Goal: Navigation & Orientation: Find specific page/section

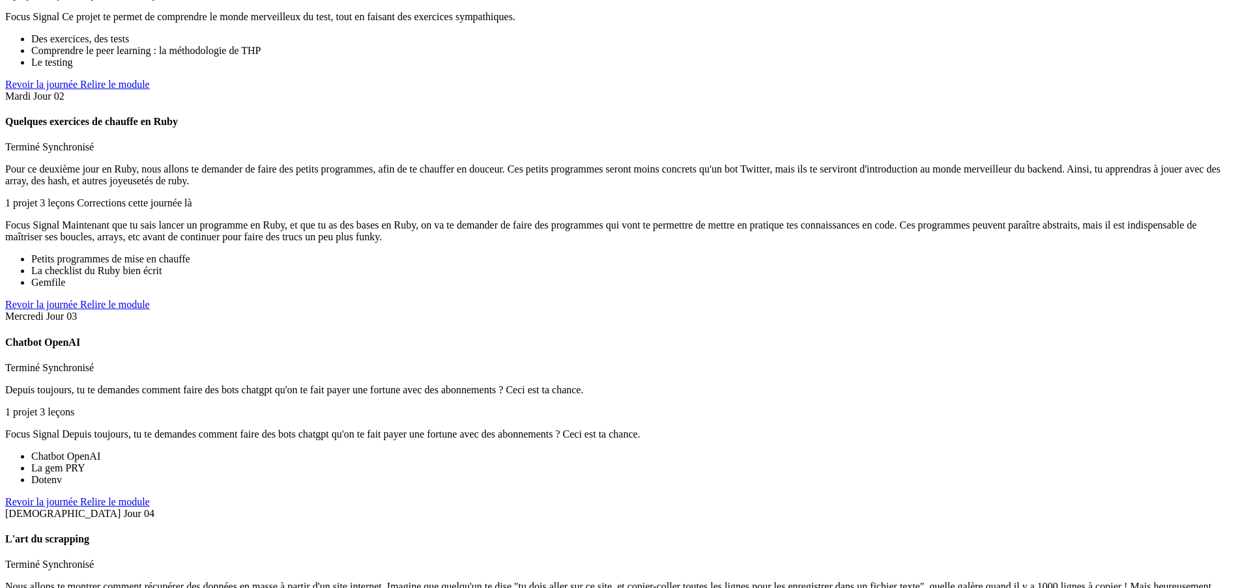
scroll to position [3779, 0]
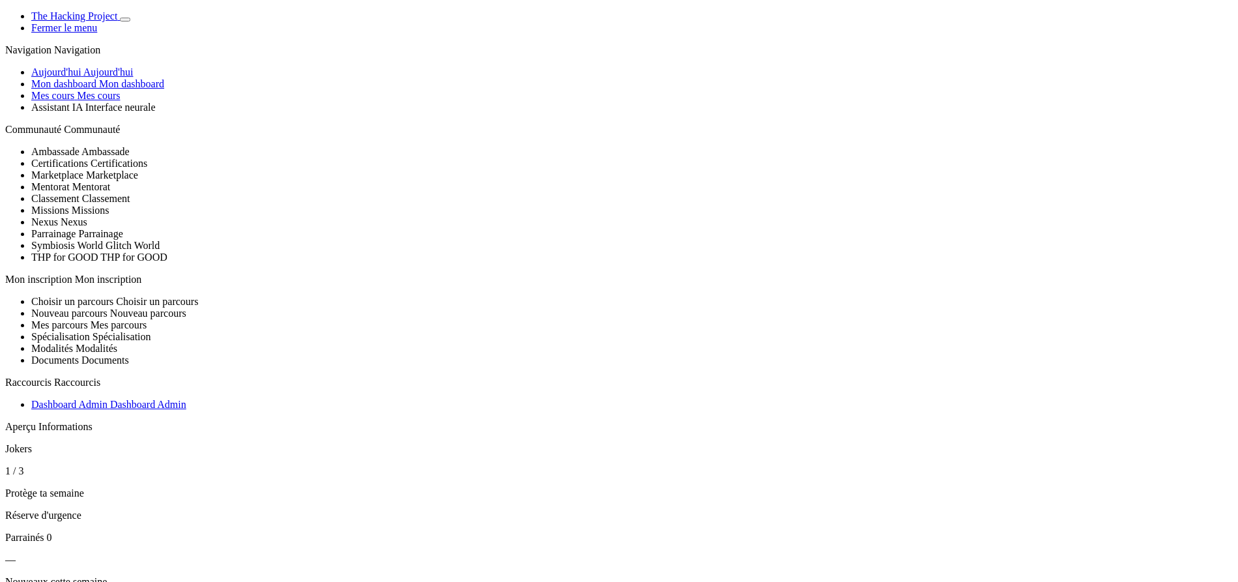
click at [115, 78] on span "Aujourd'hui" at bounding box center [108, 71] width 50 height 11
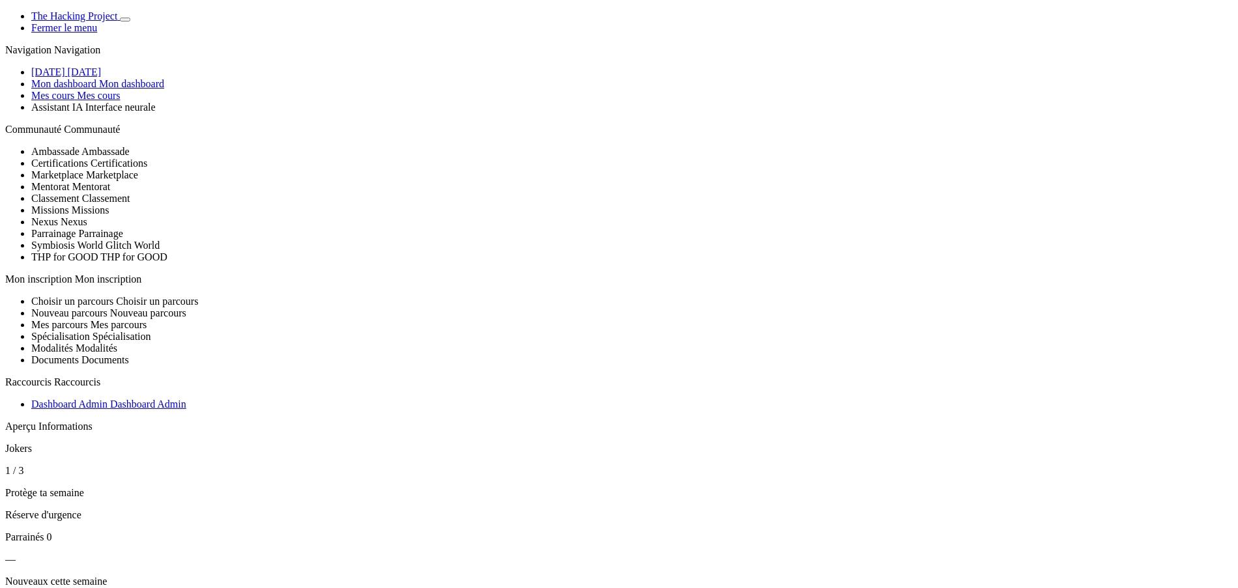
click at [110, 89] on span "Mon dashboard" at bounding box center [131, 83] width 65 height 11
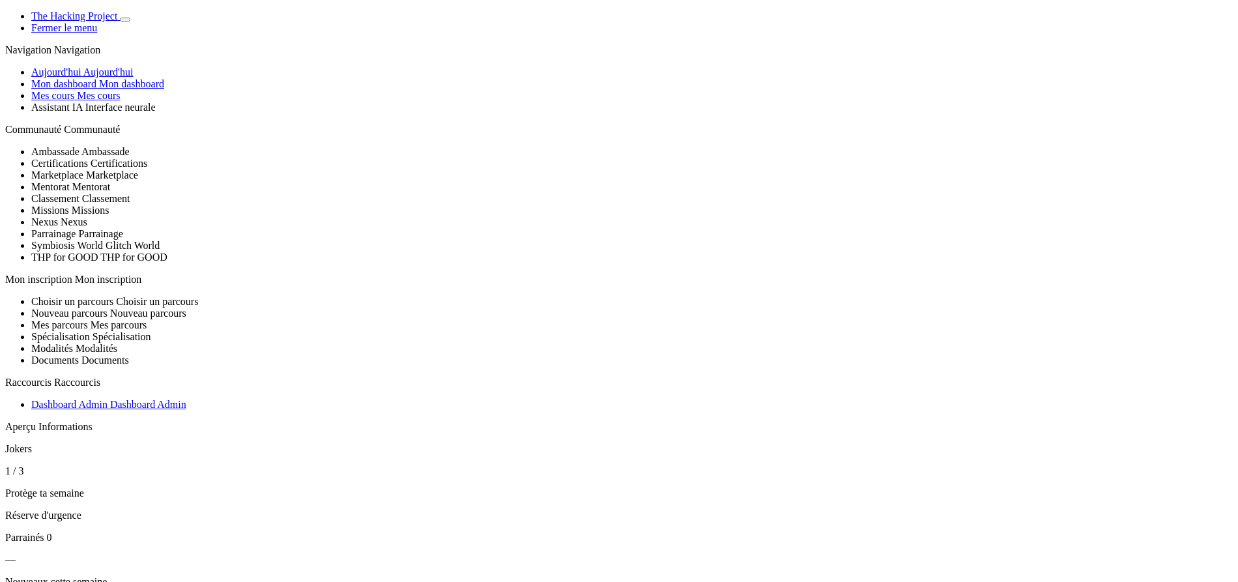
click at [102, 101] on span "Mes cours" at bounding box center [98, 95] width 43 height 11
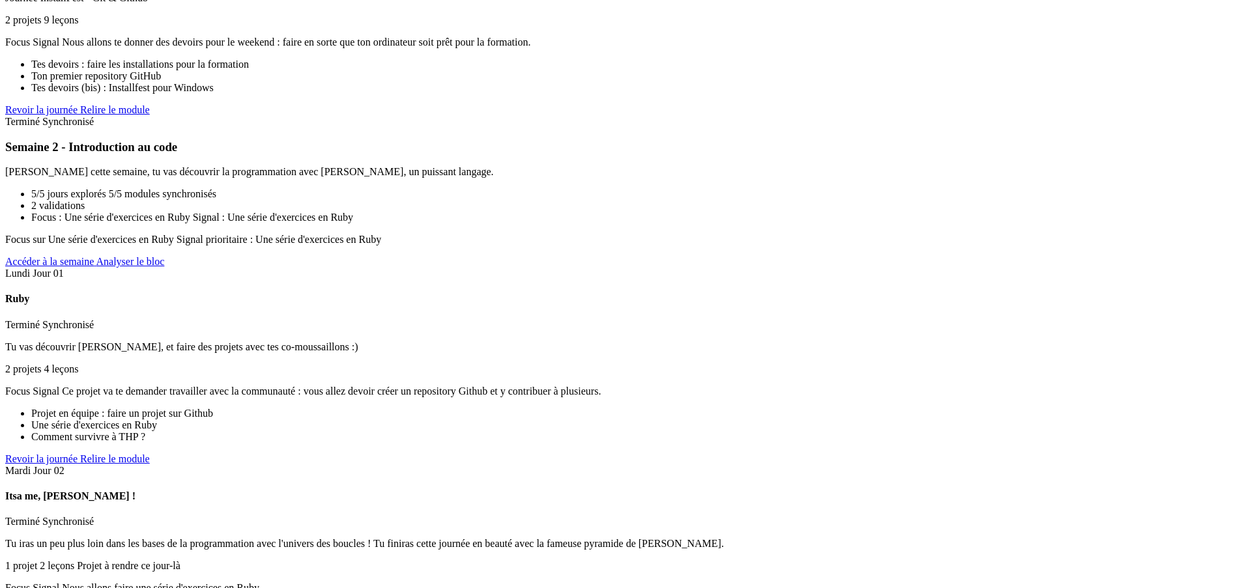
scroll to position [2606, 0]
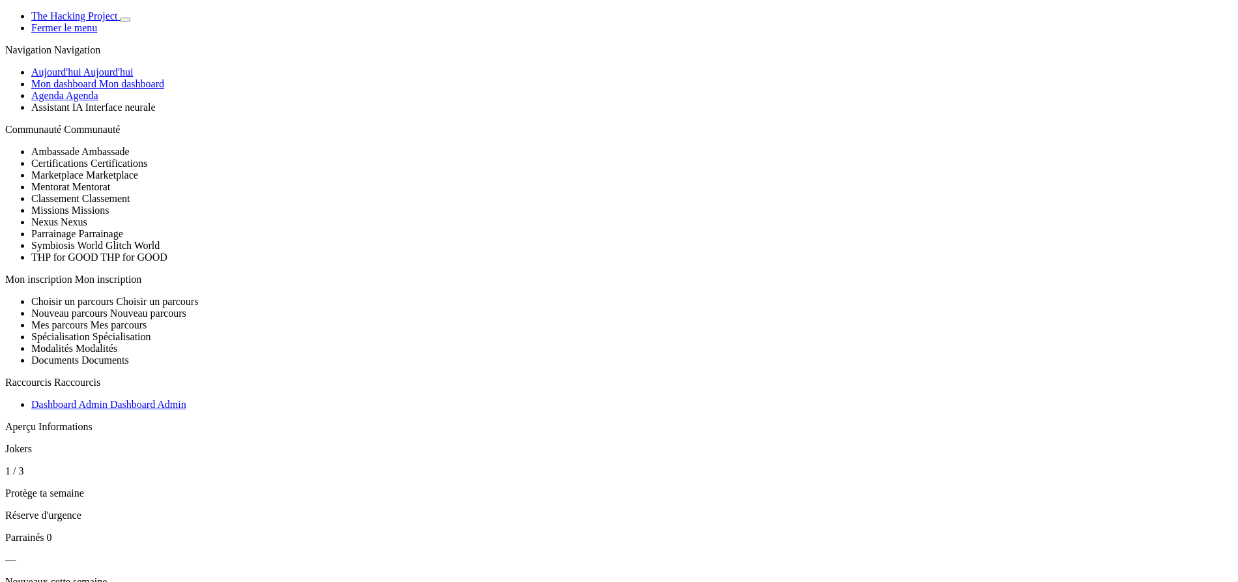
click at [93, 101] on link "Agenda Agenda" at bounding box center [64, 95] width 67 height 11
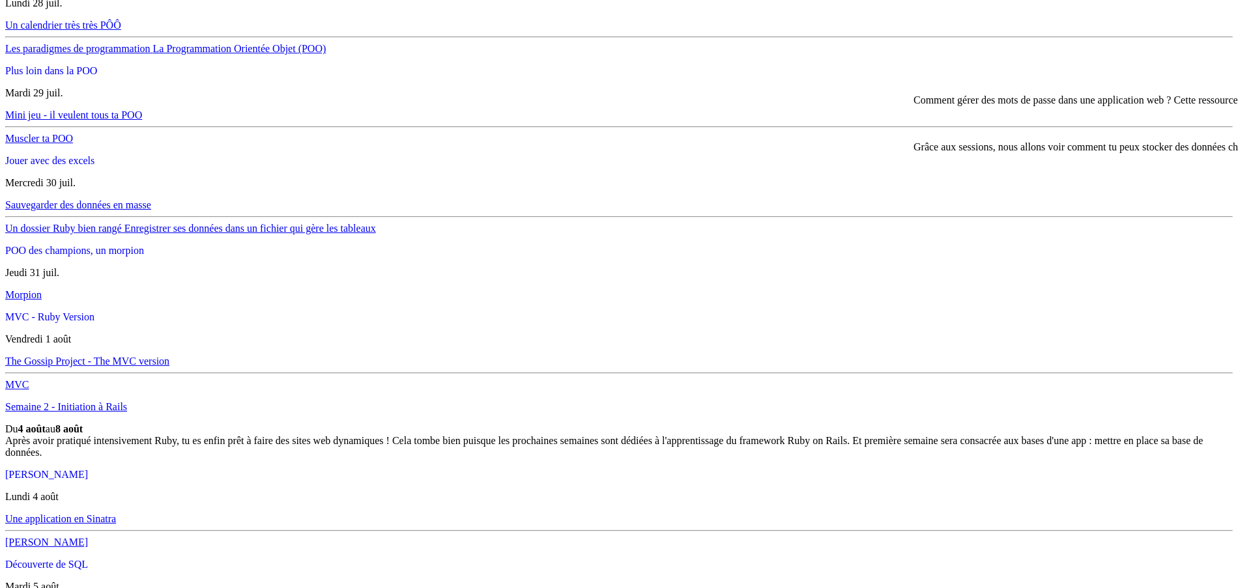
scroll to position [2606, 0]
